Goal: Information Seeking & Learning: Learn about a topic

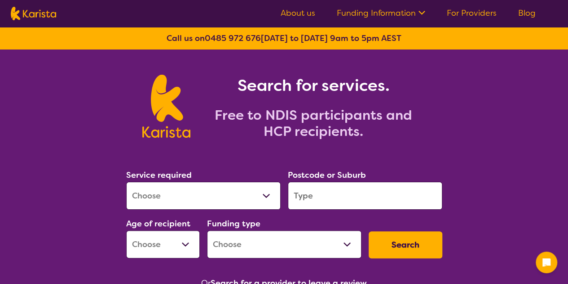
click at [304, 14] on link "About us" at bounding box center [298, 13] width 35 height 11
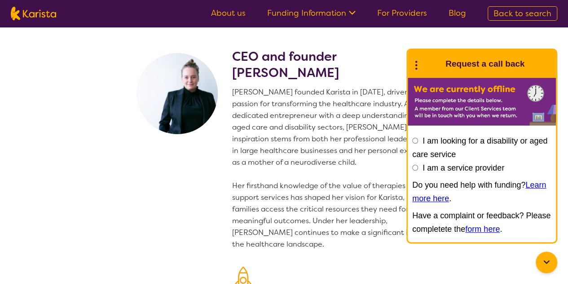
click at [310, 108] on p "Danielle founded Karista in 2016, driven by her passion for transforming the he…" at bounding box center [339, 168] width 214 height 164
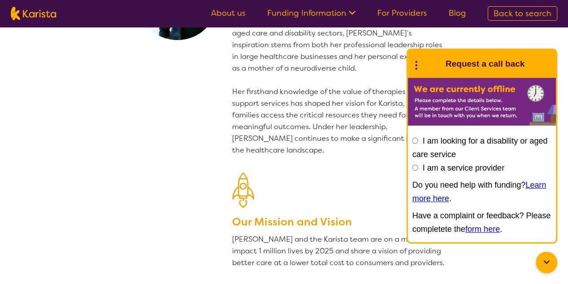
scroll to position [97, 0]
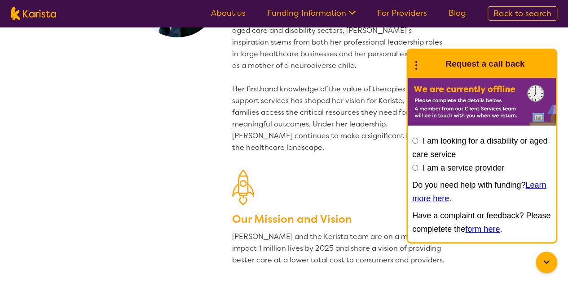
click at [417, 63] on icon at bounding box center [417, 64] width 12 height 14
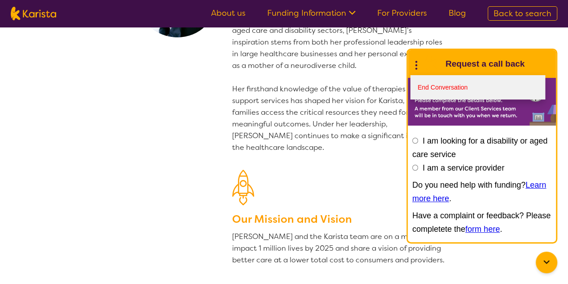
click at [426, 86] on link "End Conversation" at bounding box center [478, 87] width 135 height 24
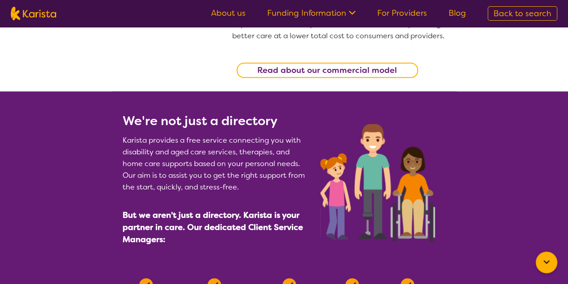
scroll to position [335, 0]
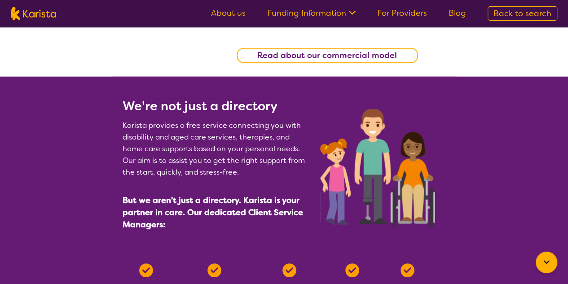
click at [322, 52] on b "Read about our commercial model" at bounding box center [327, 55] width 140 height 11
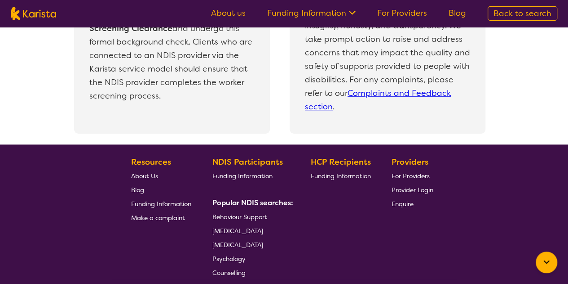
scroll to position [1968, 0]
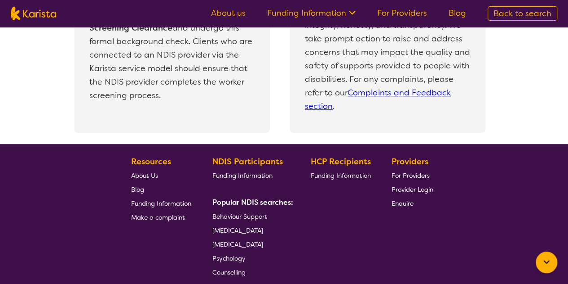
click at [252, 170] on link "Funding Information" at bounding box center [251, 175] width 77 height 14
click at [249, 175] on span "Funding Information" at bounding box center [243, 175] width 60 height 8
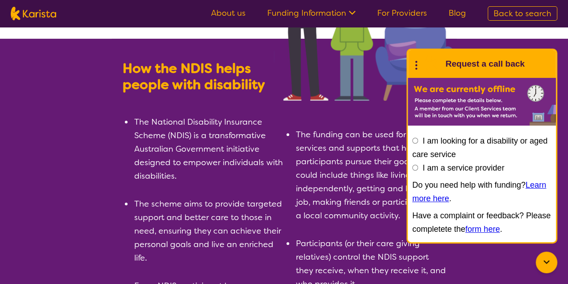
scroll to position [128, 0]
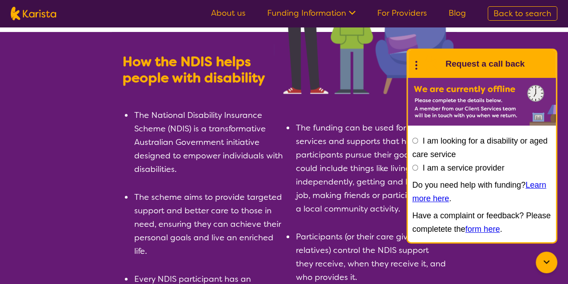
click at [415, 57] on icon at bounding box center [417, 64] width 12 height 14
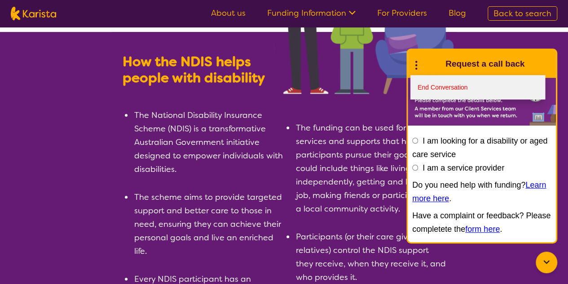
click at [425, 84] on link "End Conversation" at bounding box center [478, 87] width 135 height 24
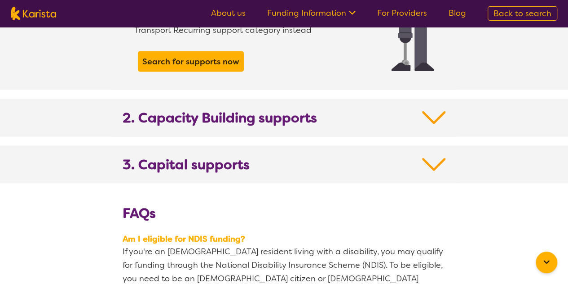
scroll to position [932, 0]
click at [439, 156] on img at bounding box center [434, 164] width 24 height 16
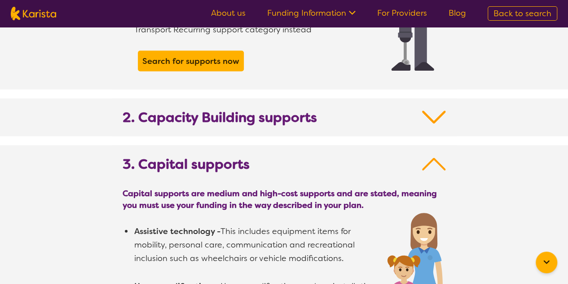
click at [435, 156] on img at bounding box center [434, 164] width 24 height 16
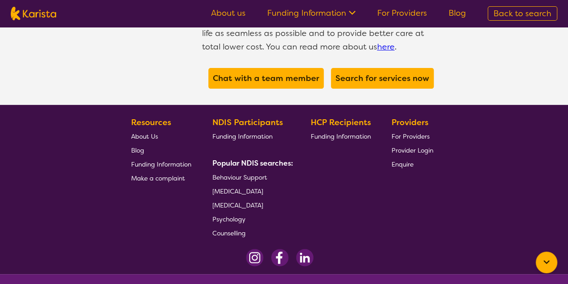
scroll to position [1219, 0]
